Goal: Communication & Community: Connect with others

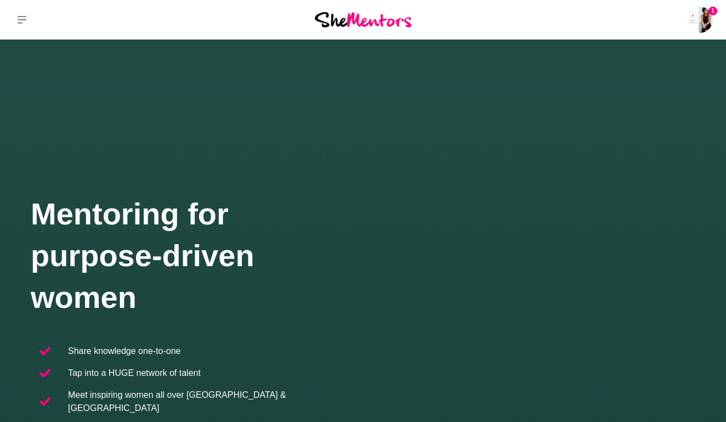
click at [700, 22] on img at bounding box center [700, 20] width 26 height 26
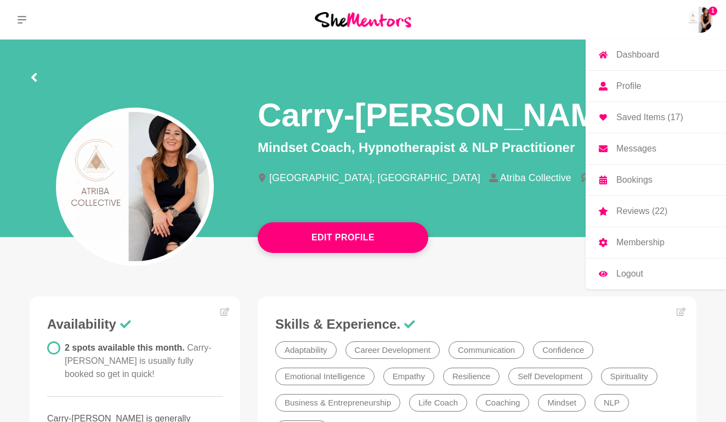
click at [639, 151] on p "Messages" at bounding box center [636, 148] width 40 height 9
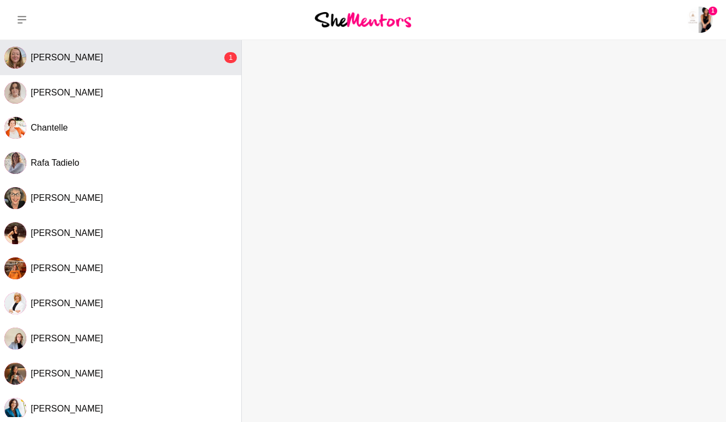
click at [92, 61] on span "[PERSON_NAME]" at bounding box center [67, 57] width 72 height 9
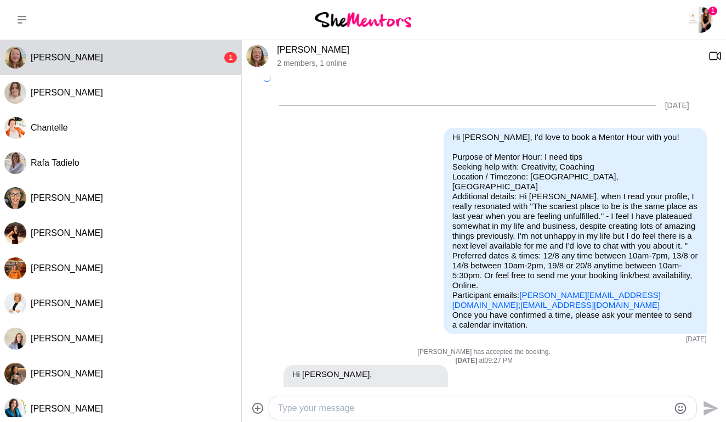
scroll to position [489, 0]
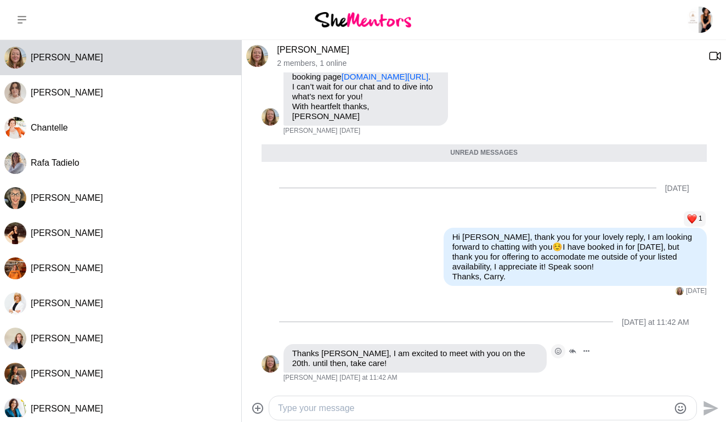
click at [559, 350] on icon "Open Reaction Selector" at bounding box center [558, 351] width 7 height 7
click at [347, 332] on div "Select Reaction: Heart" at bounding box center [347, 327] width 10 height 10
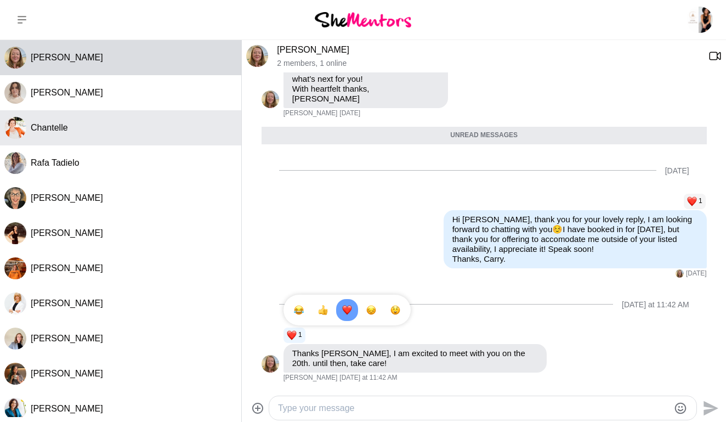
click at [80, 132] on div "Chantelle" at bounding box center [134, 127] width 206 height 11
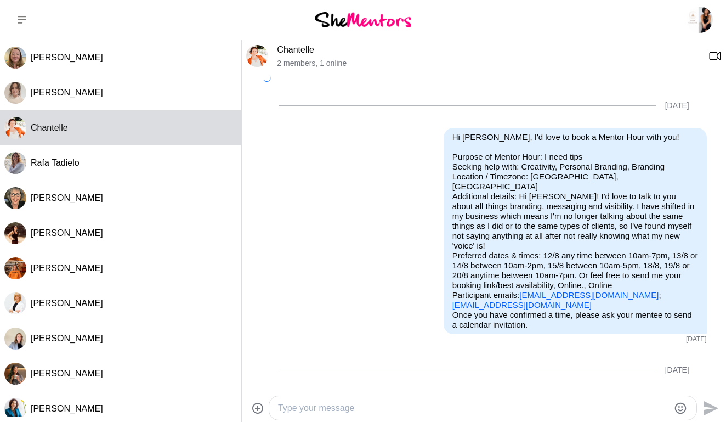
scroll to position [174, 0]
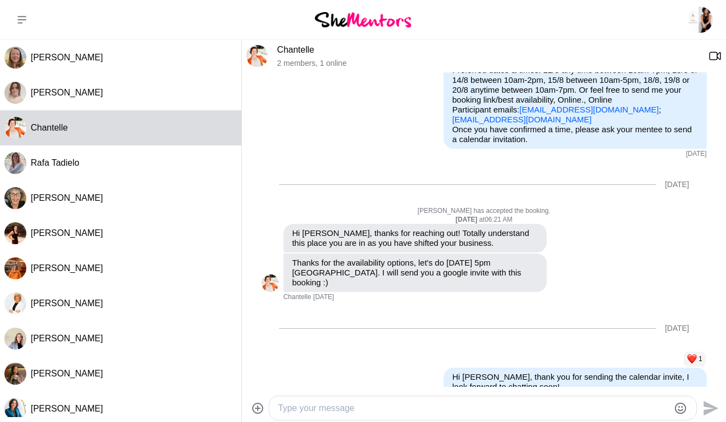
click at [256, 58] on img at bounding box center [257, 56] width 22 height 22
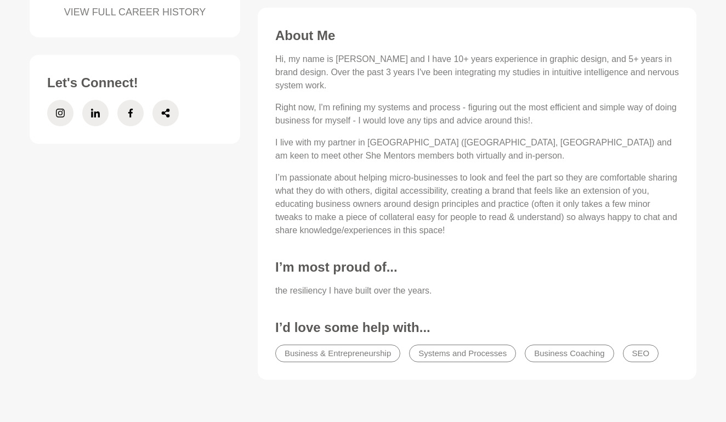
scroll to position [519, 0]
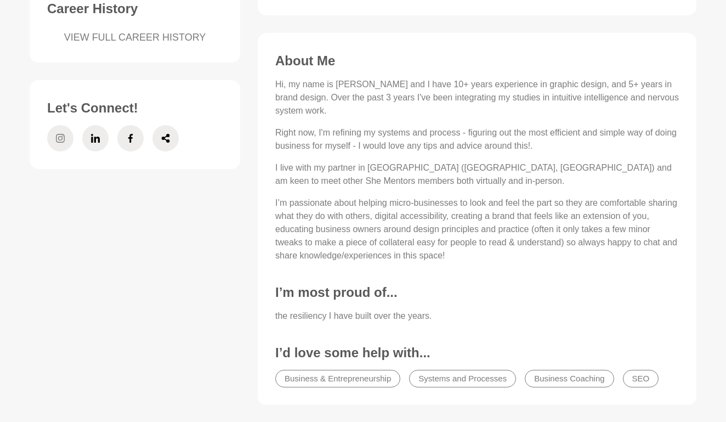
click at [59, 142] on icon at bounding box center [60, 138] width 9 height 9
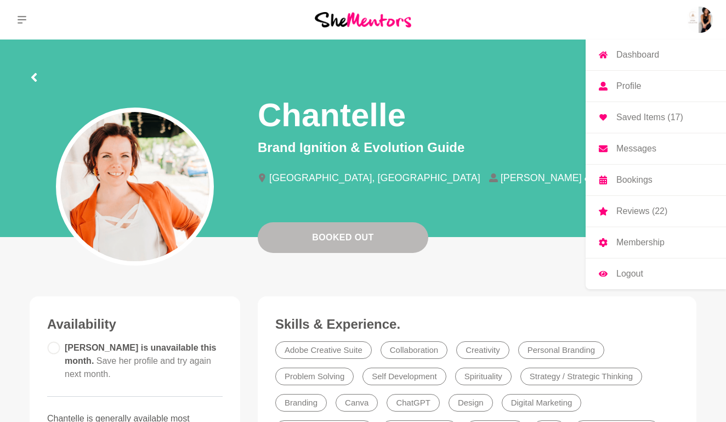
scroll to position [0, 0]
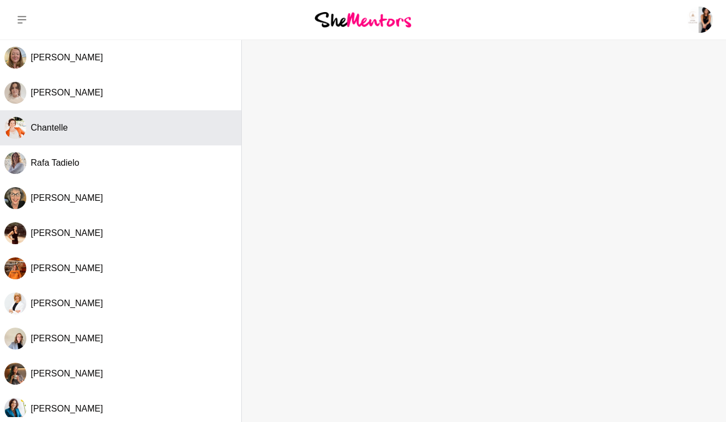
click at [82, 135] on button "Chantelle" at bounding box center [120, 127] width 241 height 35
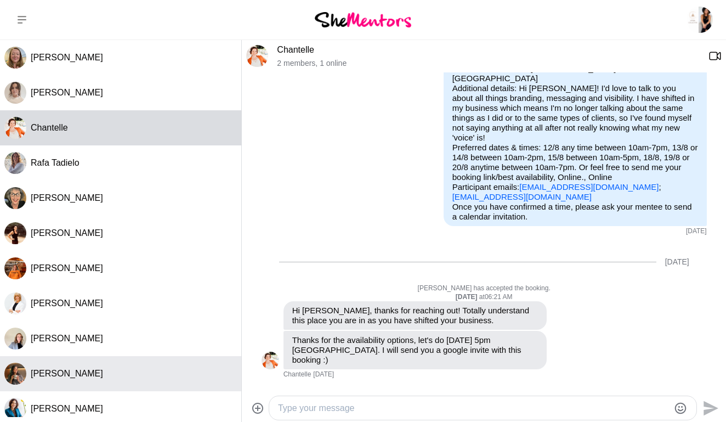
scroll to position [79, 0]
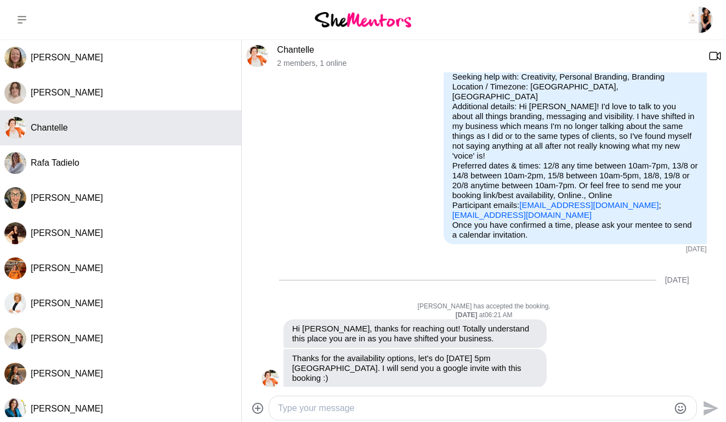
click at [9, 132] on img "Select Channel: Chantelle" at bounding box center [15, 128] width 22 height 22
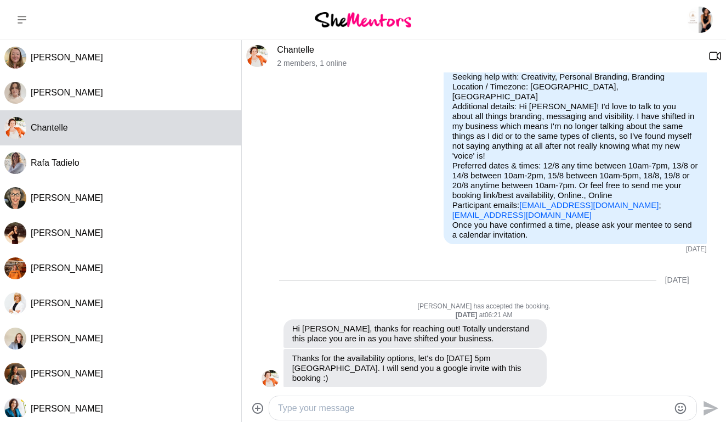
click at [256, 55] on img at bounding box center [257, 56] width 22 height 22
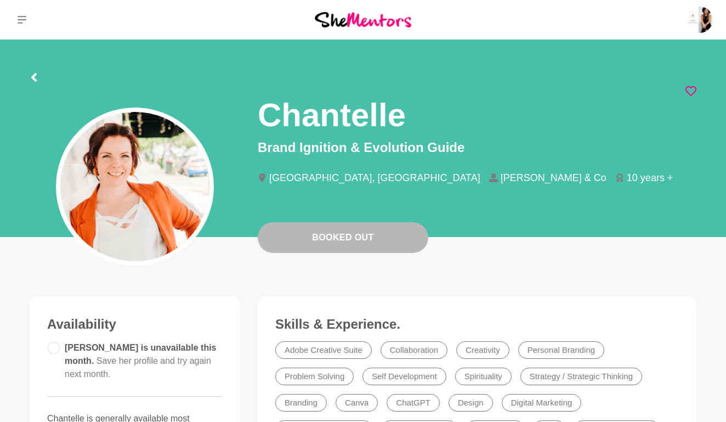
click at [31, 77] on icon at bounding box center [34, 77] width 9 height 9
